Goal: Find specific page/section: Find specific page/section

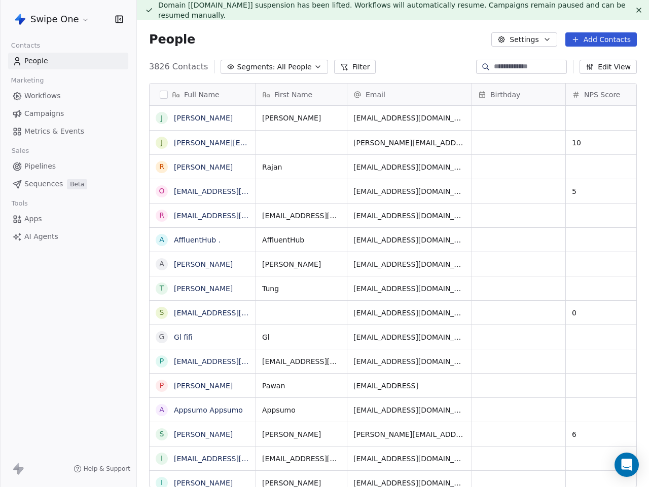
scroll to position [429, 512]
click at [327, 22] on div "People Settings Add Contacts" at bounding box center [393, 39] width 512 height 39
